Goal: Transaction & Acquisition: Purchase product/service

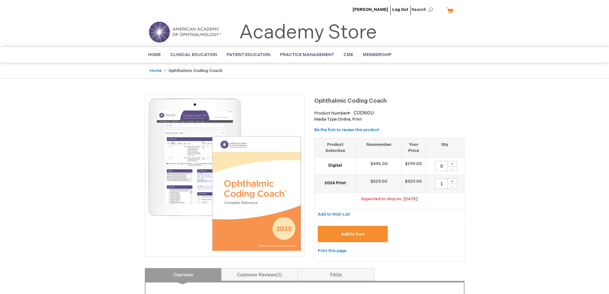
click at [340, 236] on button "Add to Cart" at bounding box center [353, 234] width 70 height 16
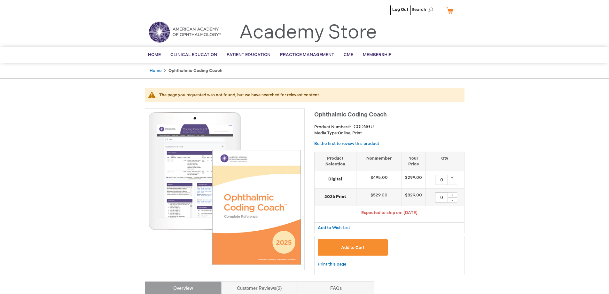
click at [452, 195] on div "+" at bounding box center [452, 194] width 10 height 5
type input "1"
click at [347, 247] on span "Add to Cart" at bounding box center [352, 247] width 23 height 5
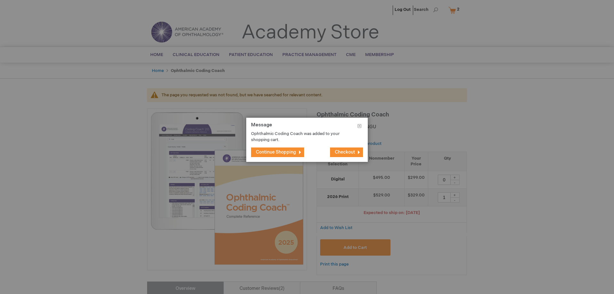
click at [349, 153] on span "Checkout" at bounding box center [345, 151] width 20 height 5
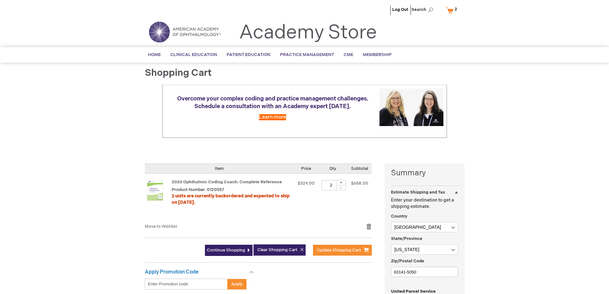
select select "US"
select select "36"
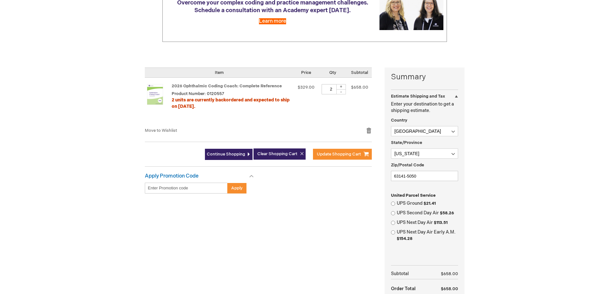
scroll to position [64, 0]
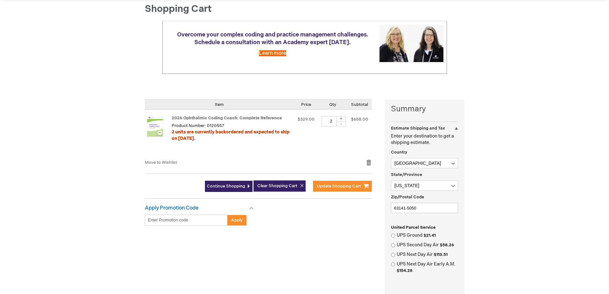
click at [342, 124] on div "-" at bounding box center [341, 123] width 10 height 5
type input "1"
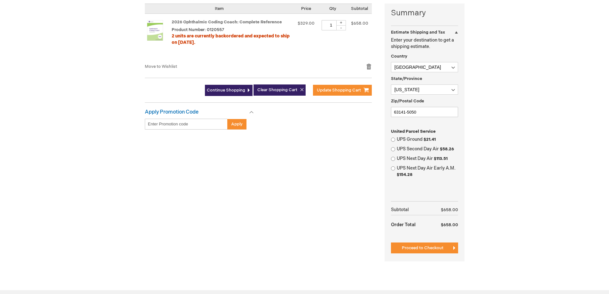
scroll to position [192, 0]
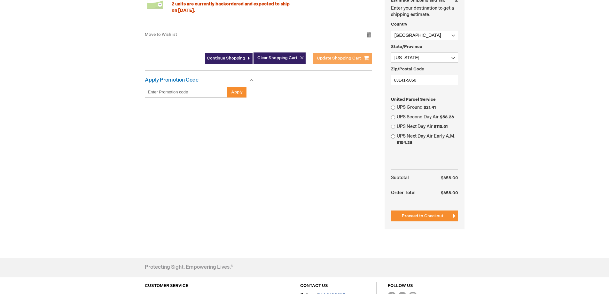
click at [352, 61] on button "Update Shopping Cart" at bounding box center [342, 58] width 59 height 11
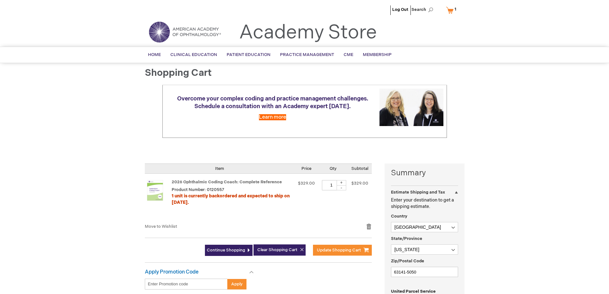
select select "US"
select select "36"
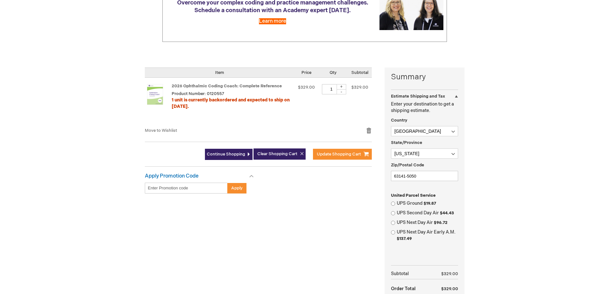
scroll to position [128, 0]
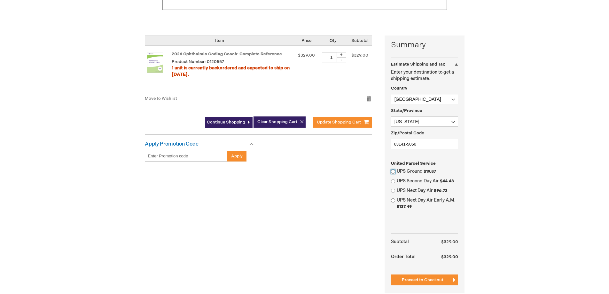
click at [393, 172] on input "UPS Ground $19.87" at bounding box center [393, 171] width 4 height 4
radio input "true"
